Goal: Navigation & Orientation: Find specific page/section

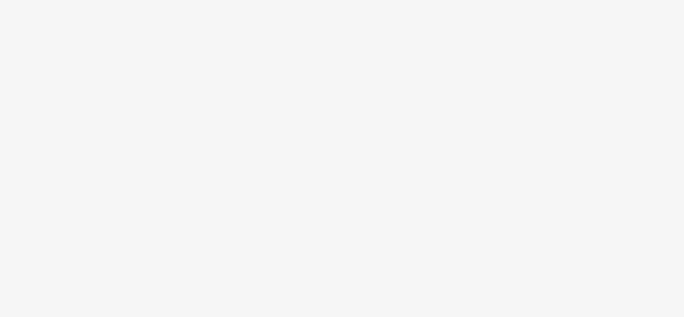
click at [571, 42] on body at bounding box center [342, 158] width 684 height 317
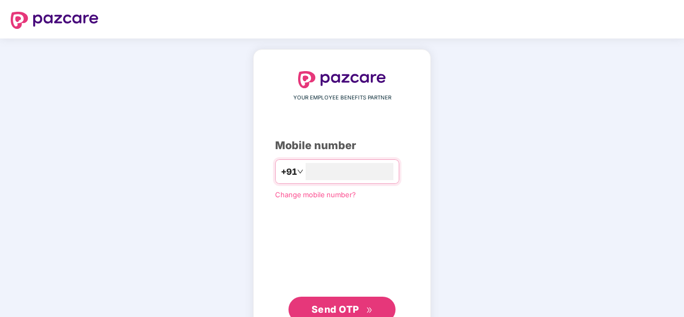
type input "**********"
click at [316, 306] on span "Send OTP" at bounding box center [336, 308] width 48 height 11
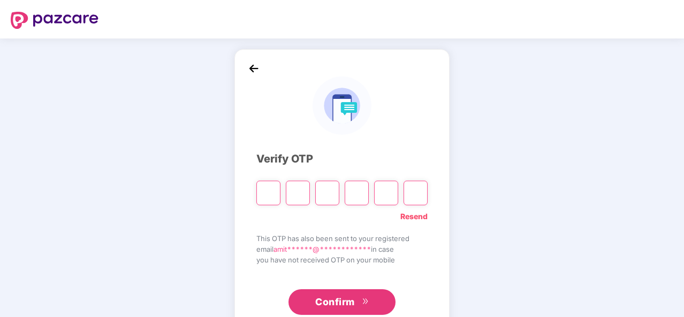
type input "*"
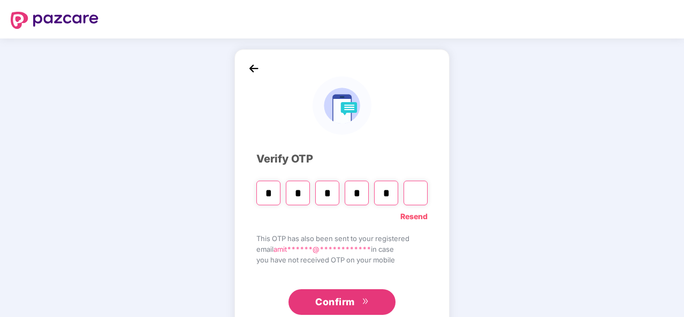
type input "*"
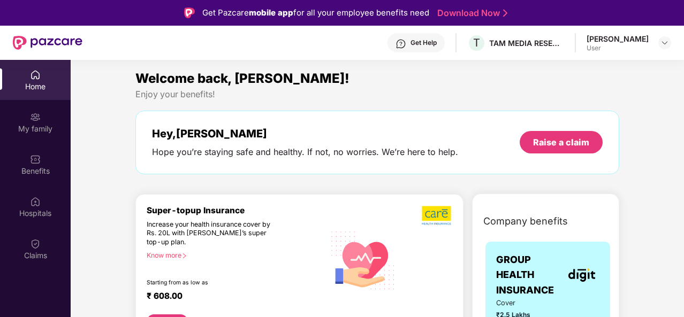
click at [17, 89] on div "Home" at bounding box center [35, 86] width 71 height 11
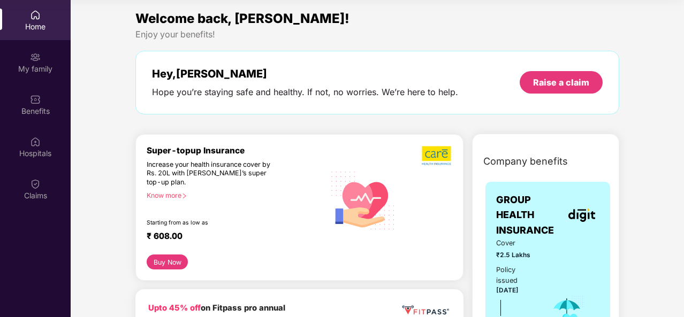
scroll to position [278, 0]
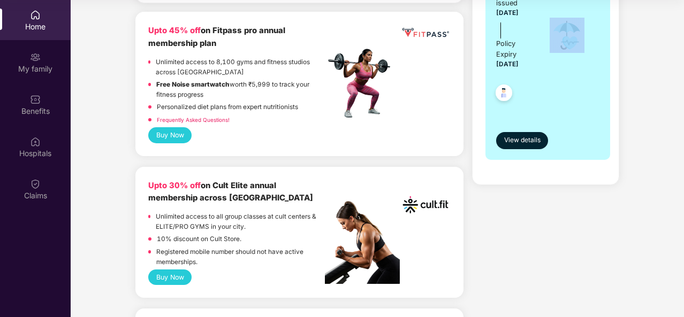
drag, startPoint x: 681, startPoint y: 63, endPoint x: 685, endPoint y: 211, distance: 148.9
click at [684, 211] on html "Get Pazcare mobile app for all your employee benefits need Download Now Get Hel…" at bounding box center [342, 98] width 684 height 317
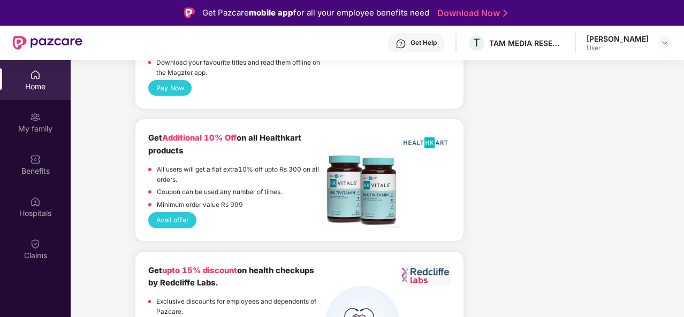
scroll to position [2079, 0]
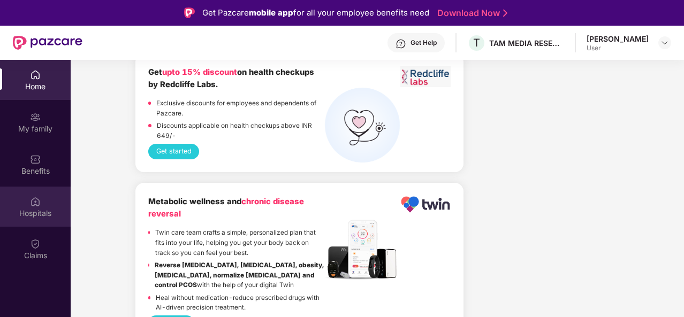
click at [33, 202] on img at bounding box center [35, 201] width 11 height 11
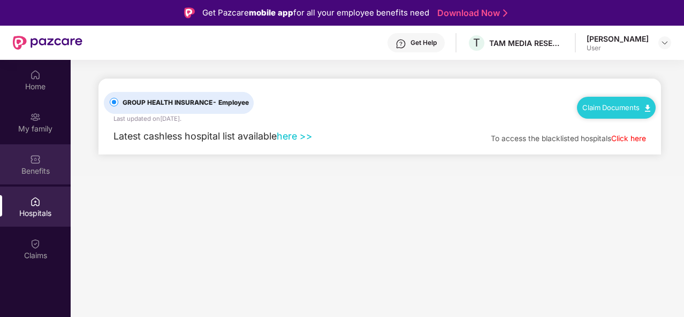
click at [31, 161] on img at bounding box center [35, 159] width 11 height 11
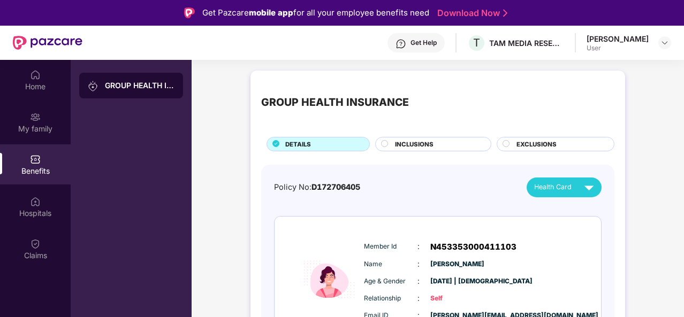
click at [115, 82] on div "GROUP HEALTH INSURANCE" at bounding box center [140, 85] width 70 height 11
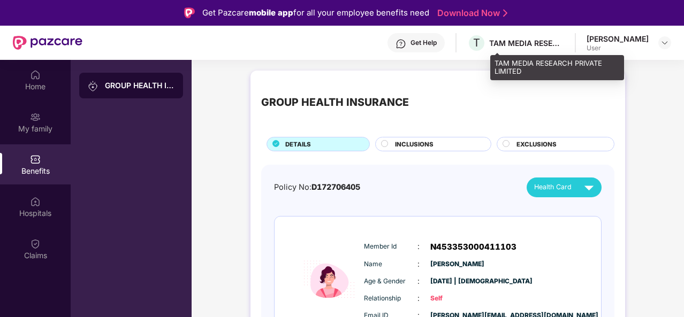
click at [526, 36] on div "T TAM MEDIA RESEARCH PRIVATE LIMITED" at bounding box center [515, 43] width 97 height 19
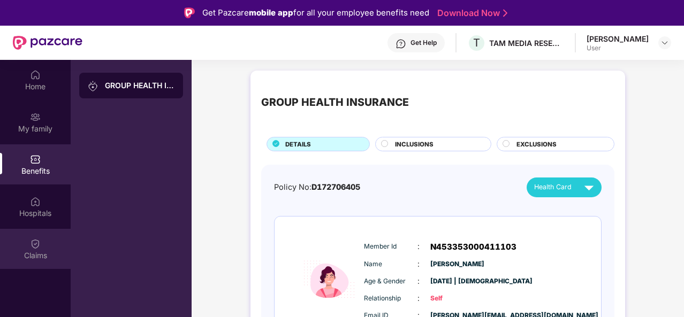
click at [31, 246] on img at bounding box center [35, 244] width 11 height 11
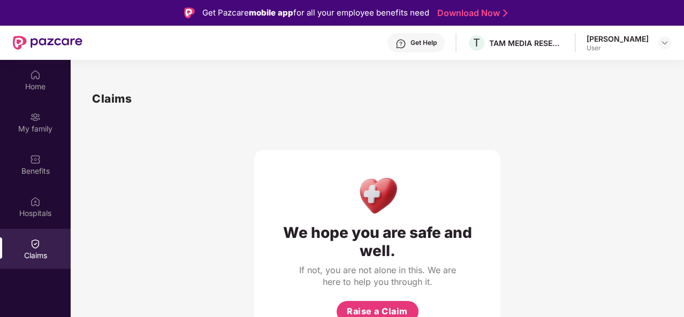
click at [186, 175] on div "We hope you are safe and well. If not, you are not alone in this. We are here t…" at bounding box center [377, 226] width 571 height 237
click at [670, 43] on div at bounding box center [665, 42] width 13 height 13
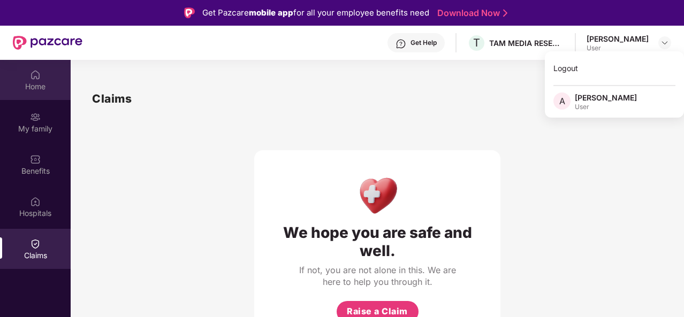
click at [37, 88] on div "Home" at bounding box center [35, 86] width 71 height 11
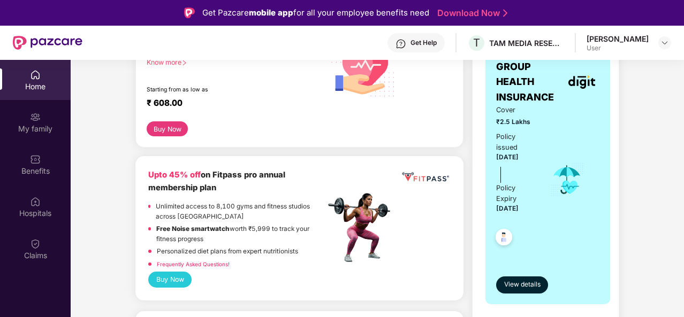
scroll to position [193, 0]
click at [528, 286] on span "View details" at bounding box center [522, 286] width 36 height 10
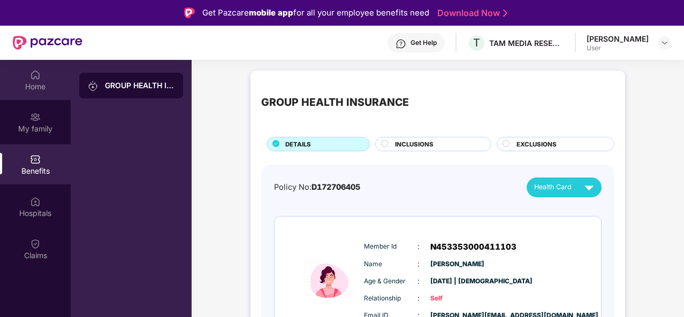
click at [35, 70] on img at bounding box center [35, 75] width 11 height 11
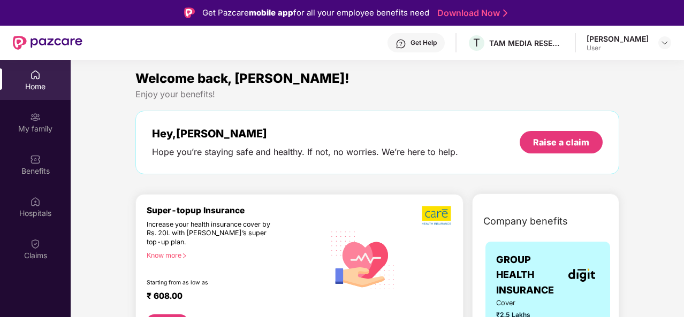
click at [33, 79] on img at bounding box center [35, 75] width 11 height 11
click at [44, 84] on div "Home" at bounding box center [35, 86] width 71 height 11
click at [46, 127] on div "My family" at bounding box center [35, 129] width 71 height 11
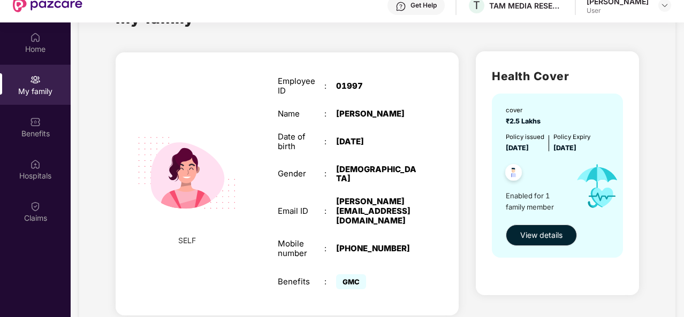
scroll to position [60, 0]
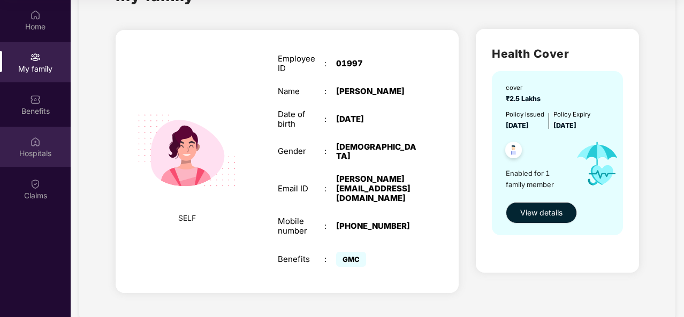
click at [33, 144] on img at bounding box center [35, 142] width 11 height 11
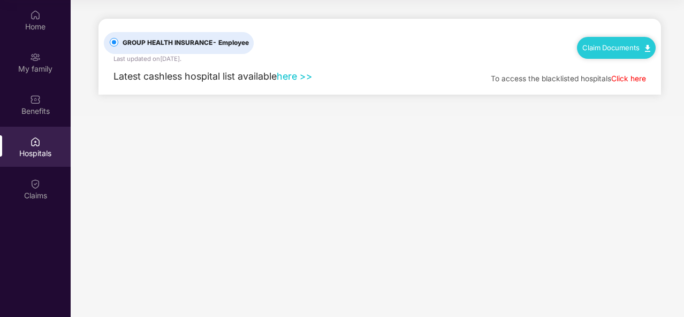
click at [619, 77] on link "Click here" at bounding box center [628, 78] width 35 height 9
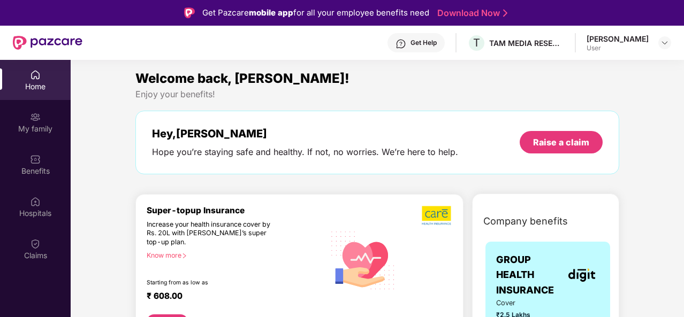
click at [18, 92] on div "Home" at bounding box center [35, 86] width 71 height 11
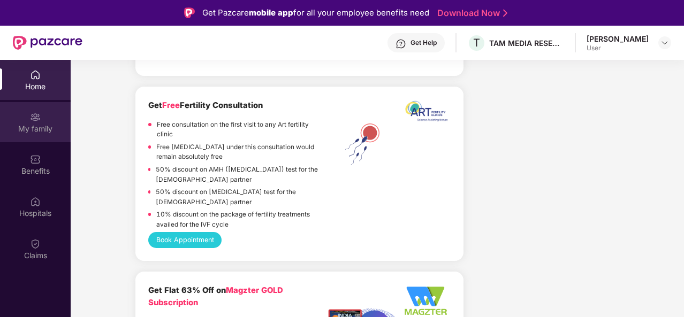
scroll to position [1521, 0]
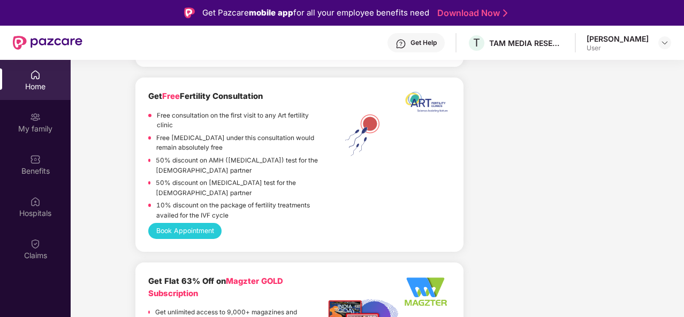
click at [39, 41] on img at bounding box center [48, 43] width 70 height 14
click at [664, 43] on img at bounding box center [665, 43] width 9 height 9
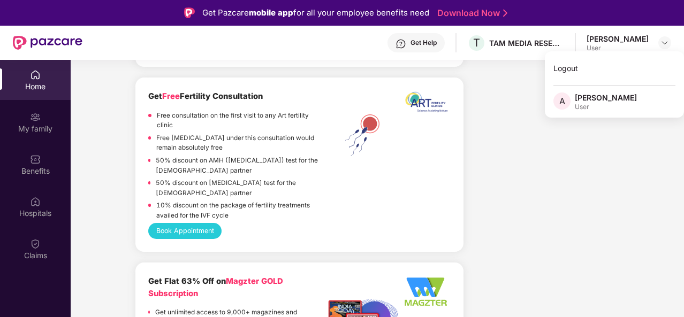
click at [587, 105] on div "User" at bounding box center [606, 107] width 62 height 9
